Goal: Information Seeking & Learning: Learn about a topic

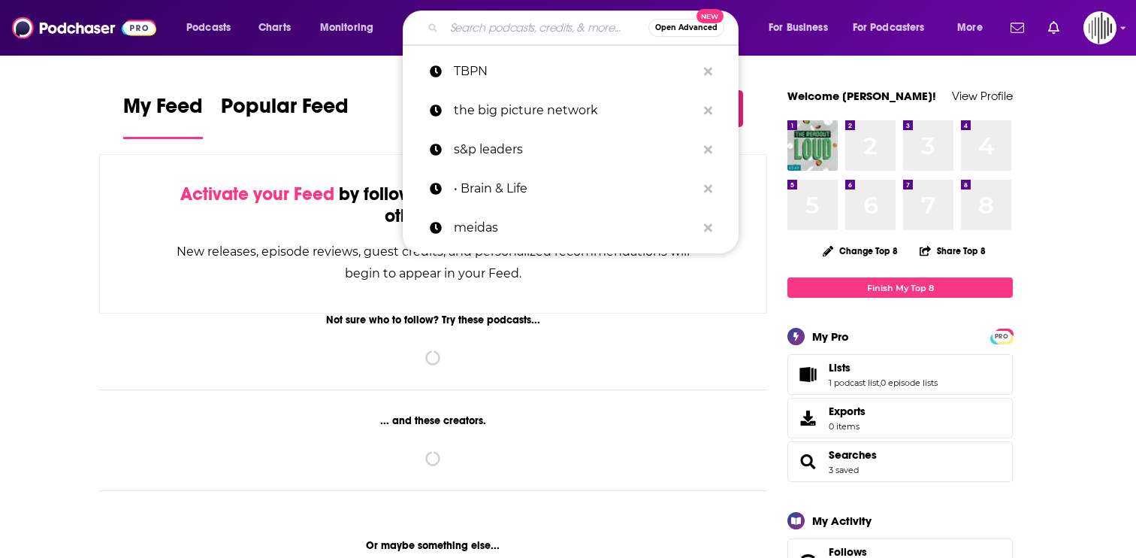
click at [507, 29] on input "Search podcasts, credits, & more..." at bounding box center [546, 28] width 204 height 24
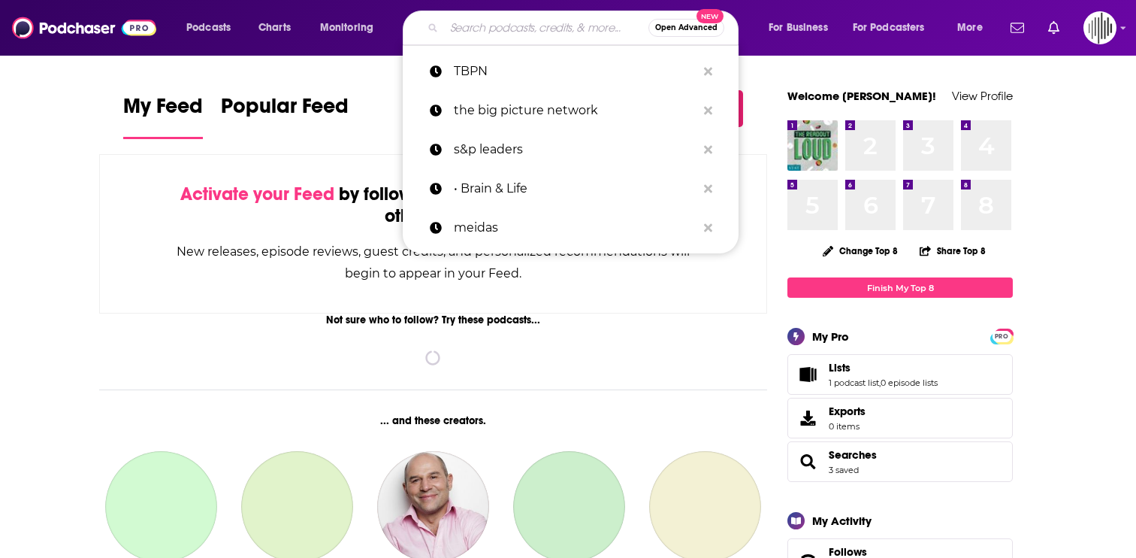
paste input "AI [DATE] Podcast"
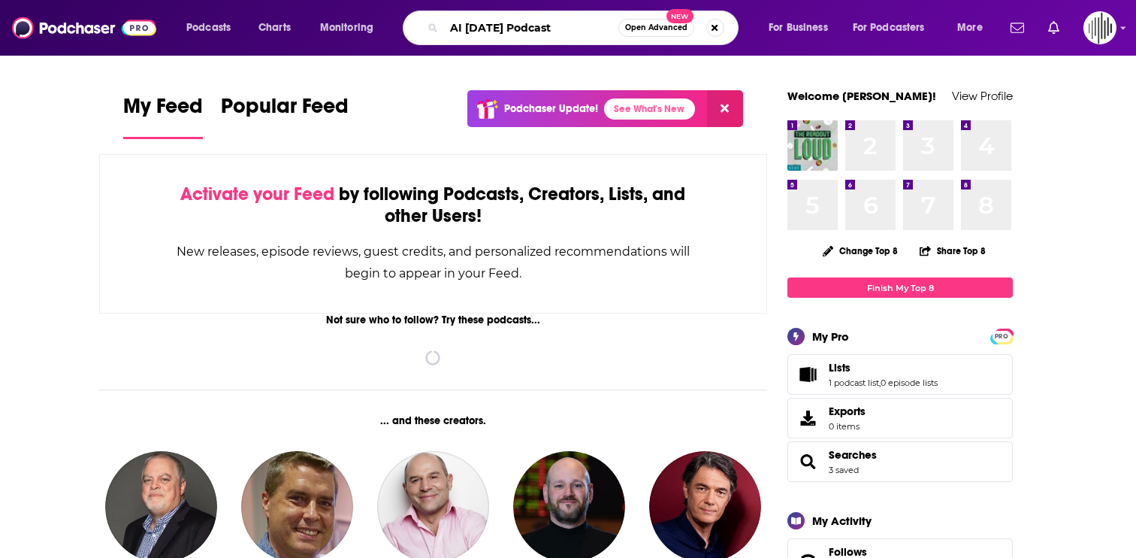
type input "AI [DATE] Podcast"
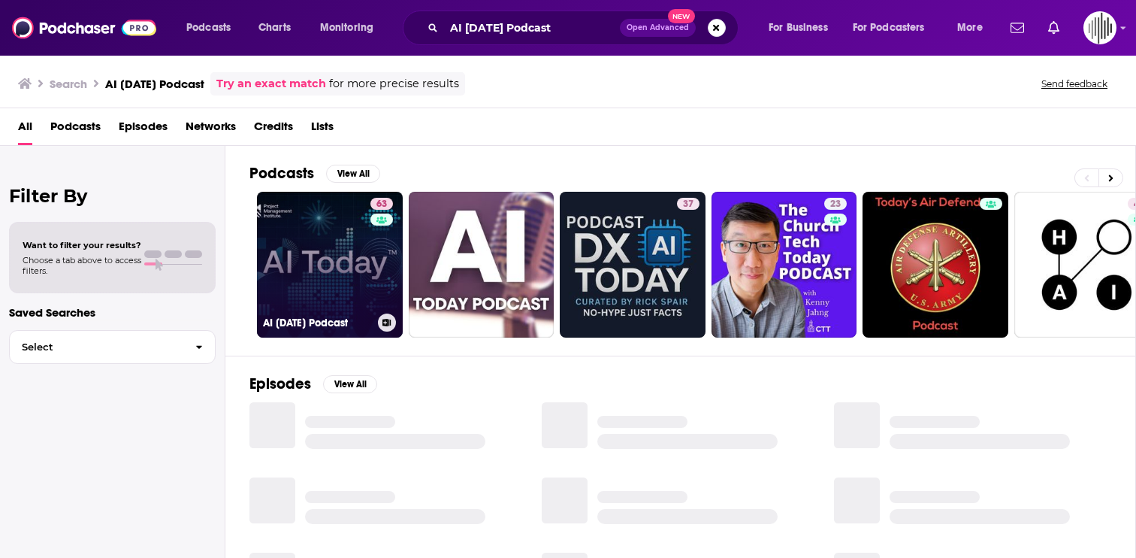
click at [304, 267] on link "63 AI [DATE] Podcast" at bounding box center [330, 265] width 146 height 146
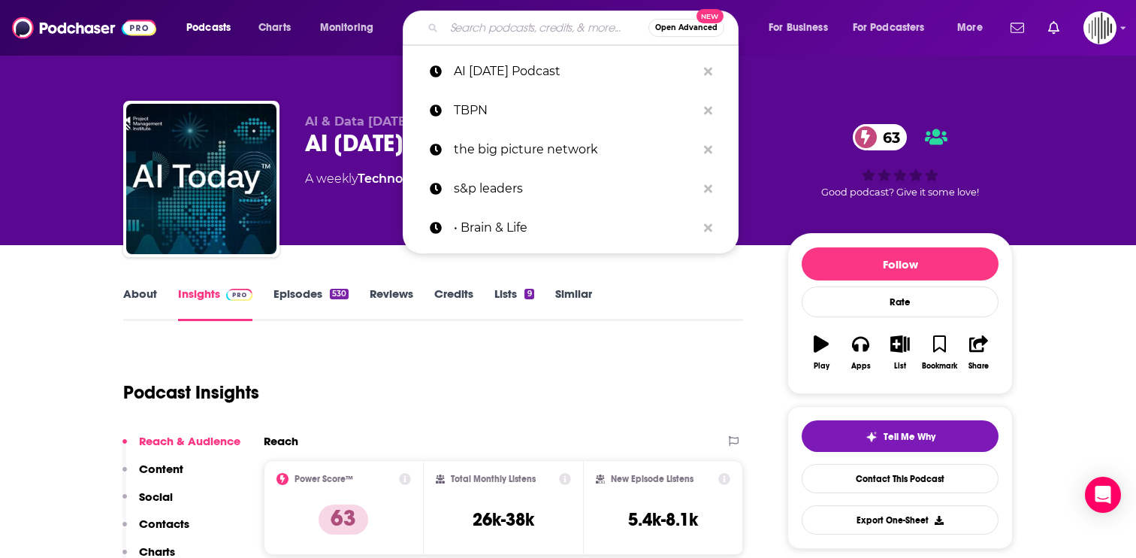
click at [508, 25] on input "Search podcasts, credits, & more..." at bounding box center [546, 28] width 204 height 24
paste input "Stanford Engineering's The Future of Everything"
type input "Stanford Engineering's The Future of Everything"
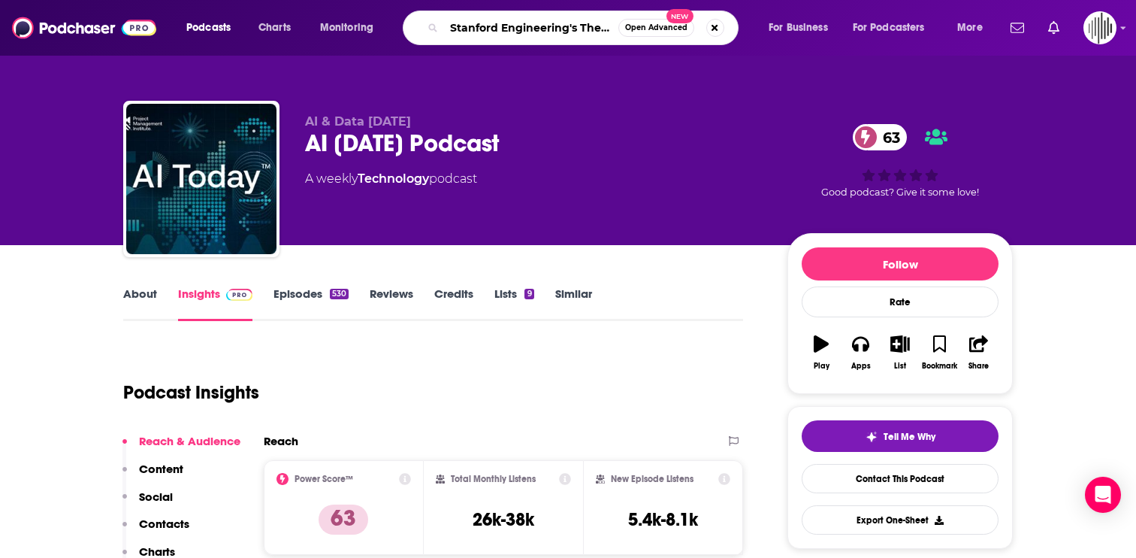
scroll to position [0, 109]
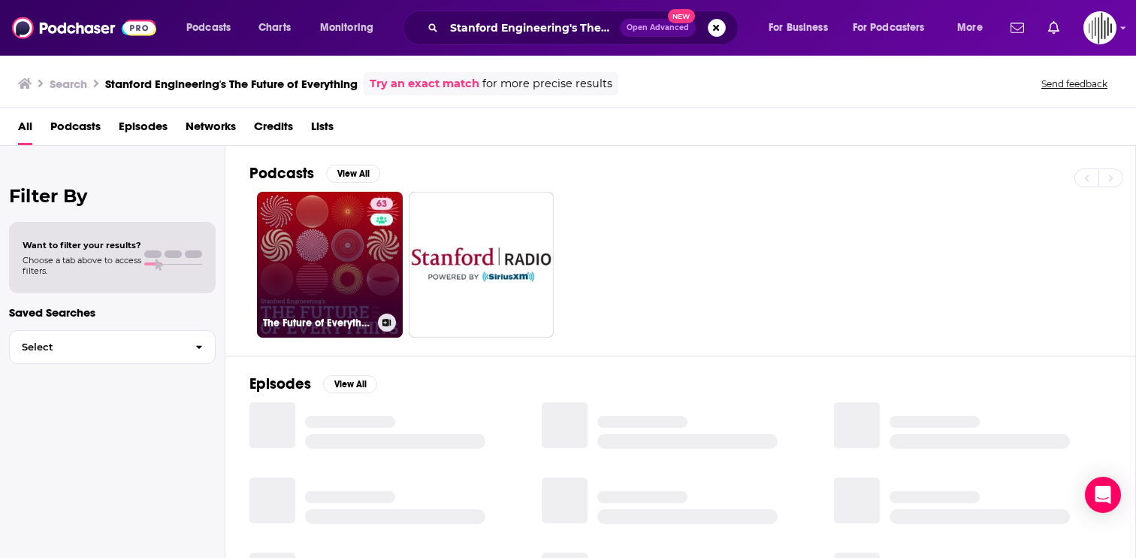
click at [307, 265] on link "63 The Future of Everything" at bounding box center [330, 265] width 146 height 146
